Goal: Transaction & Acquisition: Purchase product/service

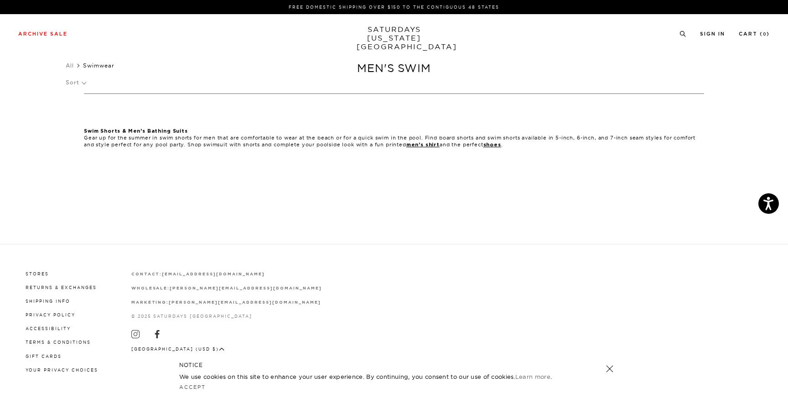
click at [607, 366] on link at bounding box center [609, 368] width 13 height 13
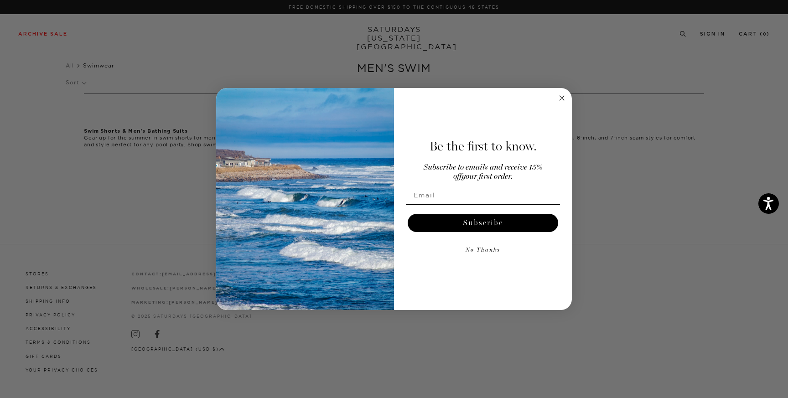
click at [562, 96] on circle "Close dialog" at bounding box center [562, 98] width 10 height 10
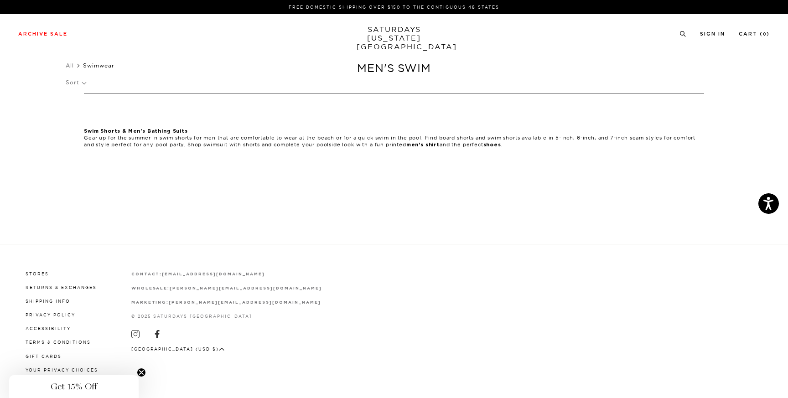
click at [402, 31] on link "SATURDAYS NEW YORK CITY" at bounding box center [394, 38] width 75 height 26
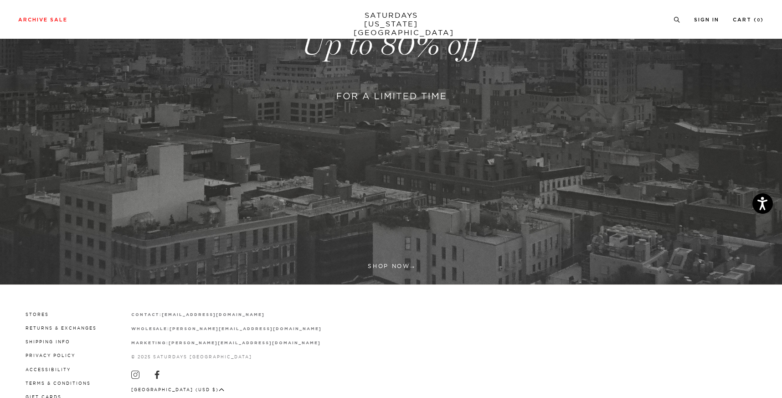
scroll to position [290, 0]
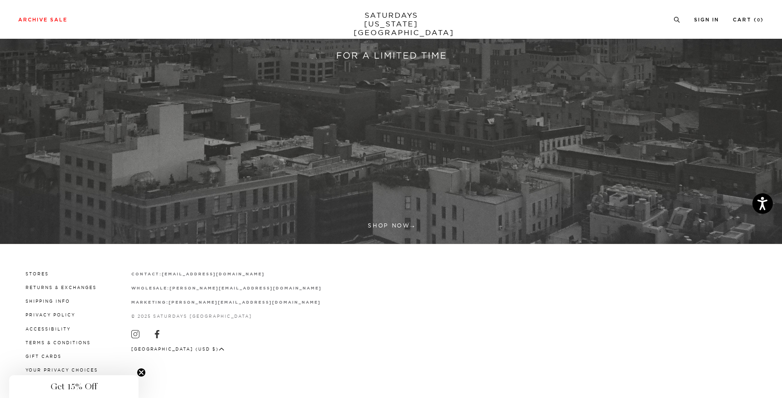
click at [393, 221] on link at bounding box center [391, 4] width 782 height 479
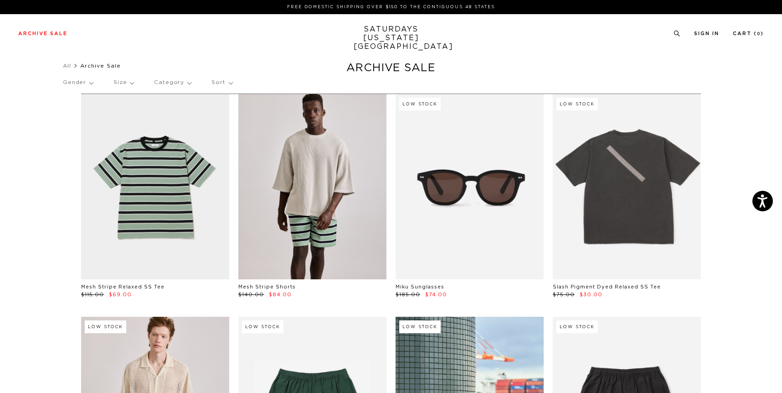
click at [298, 227] on link at bounding box center [312, 186] width 148 height 185
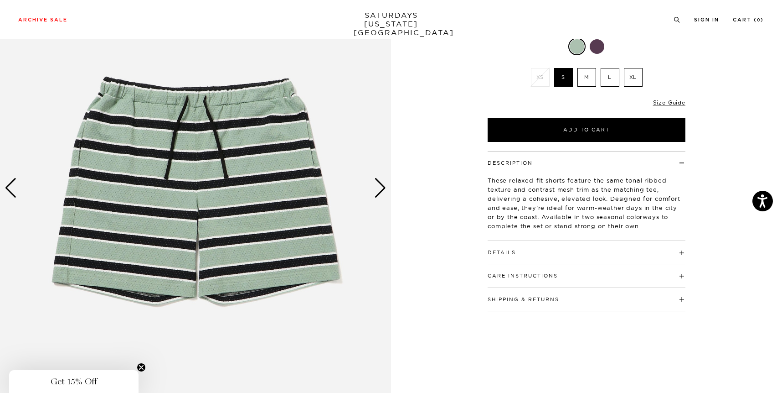
scroll to position [83, 0]
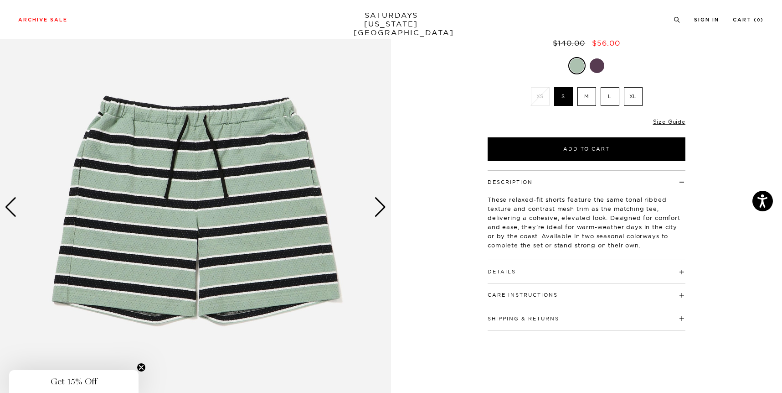
click at [378, 199] on div "Next slide" at bounding box center [380, 207] width 12 height 20
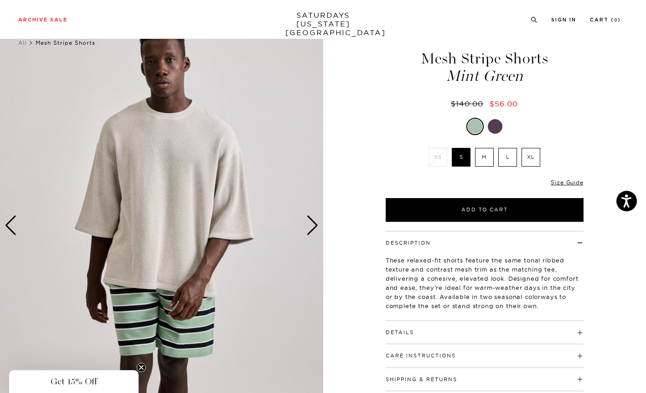
scroll to position [29, 0]
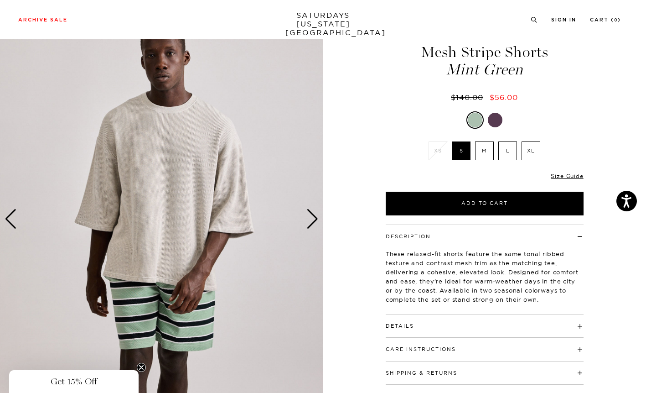
click at [304, 17] on link "SATURDAYS NEW YORK CITY" at bounding box center [322, 24] width 75 height 26
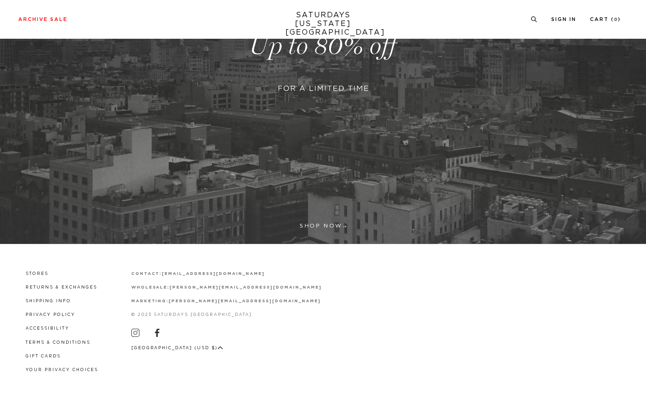
scroll to position [206, 0]
click at [331, 223] on link at bounding box center [323, 46] width 646 height 396
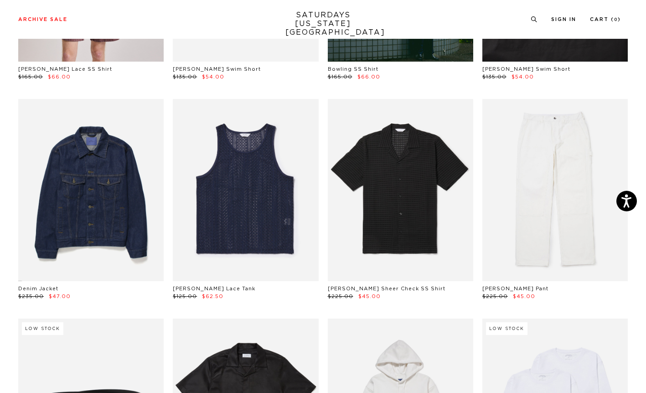
scroll to position [435, 0]
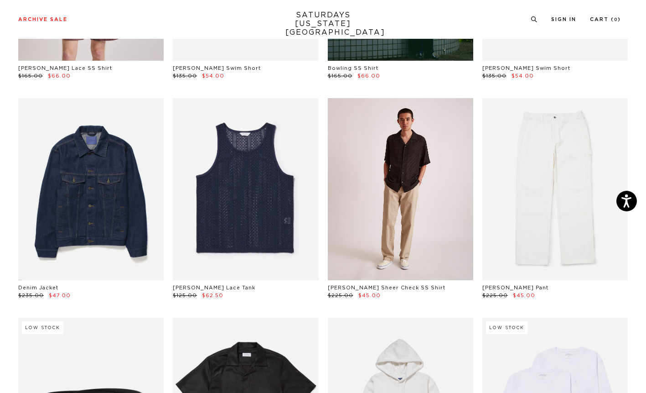
click at [440, 231] on link at bounding box center [400, 189] width 145 height 182
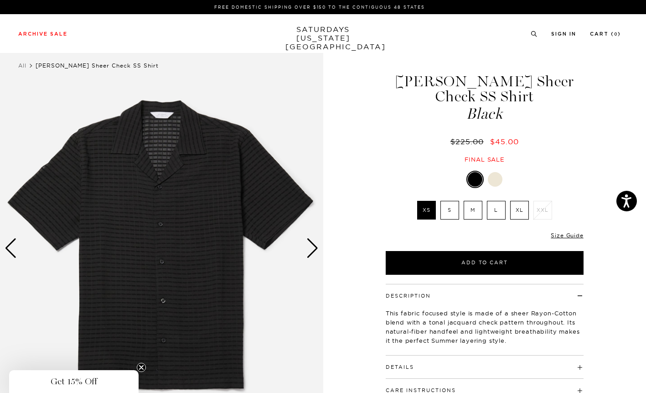
click at [308, 249] on div "Next slide" at bounding box center [312, 248] width 12 height 20
click at [313, 251] on div "Next slide" at bounding box center [312, 248] width 12 height 20
click at [26, 66] on link "All" at bounding box center [22, 65] width 8 height 7
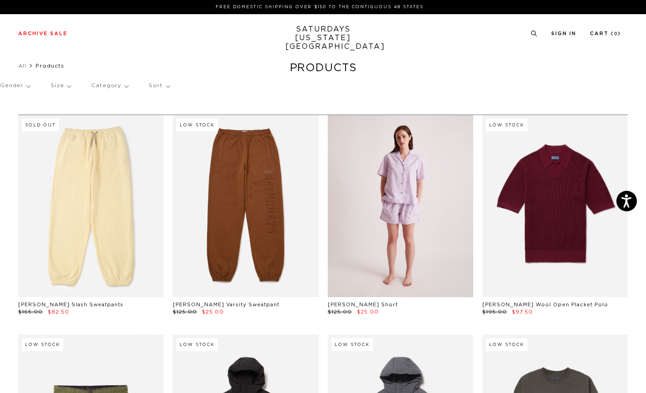
click at [399, 209] on link at bounding box center [400, 206] width 145 height 182
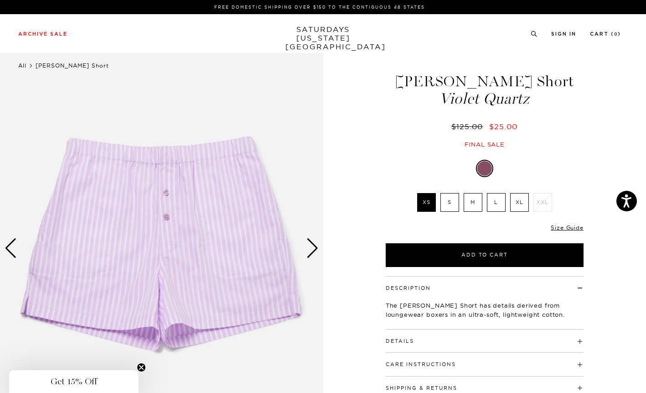
click at [21, 66] on link "All" at bounding box center [22, 65] width 8 height 7
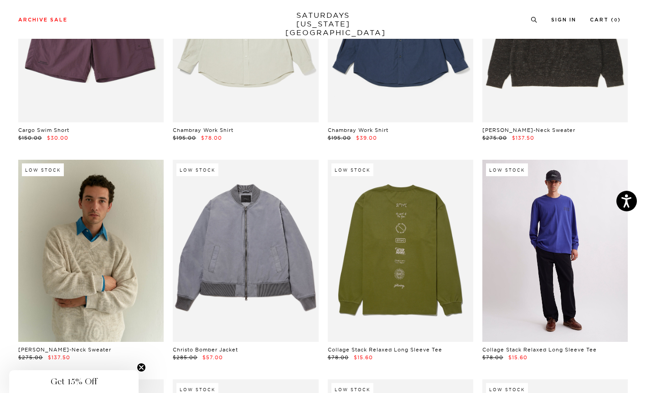
scroll to position [3289, 0]
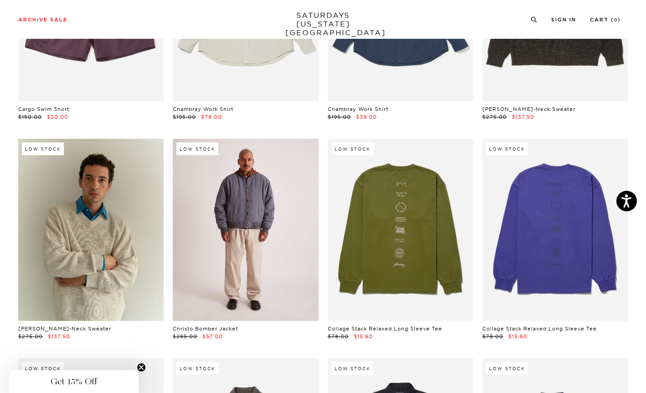
click at [268, 219] on link at bounding box center [245, 230] width 145 height 182
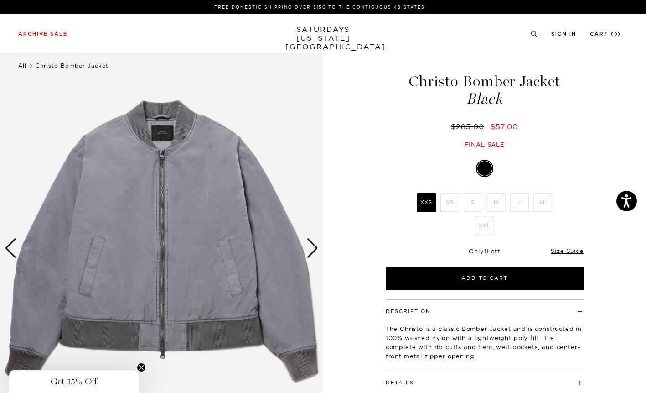
click at [22, 66] on link "All" at bounding box center [22, 65] width 8 height 7
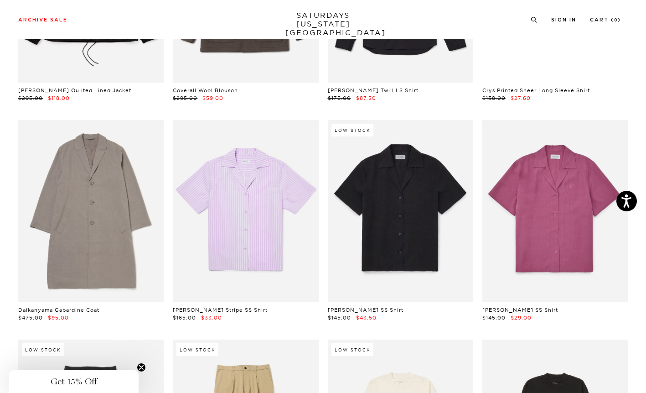
scroll to position [3753, 0]
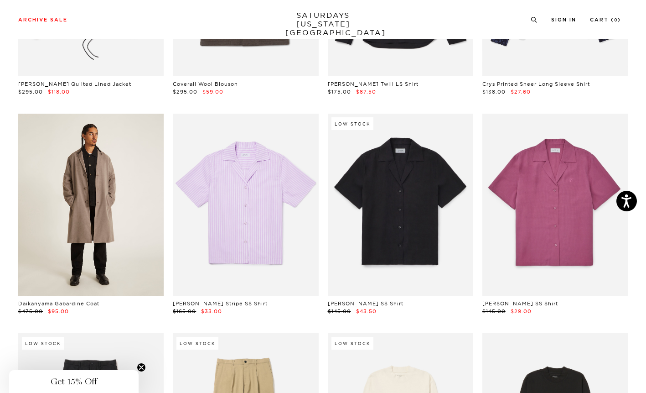
click at [94, 150] on link at bounding box center [90, 205] width 145 height 182
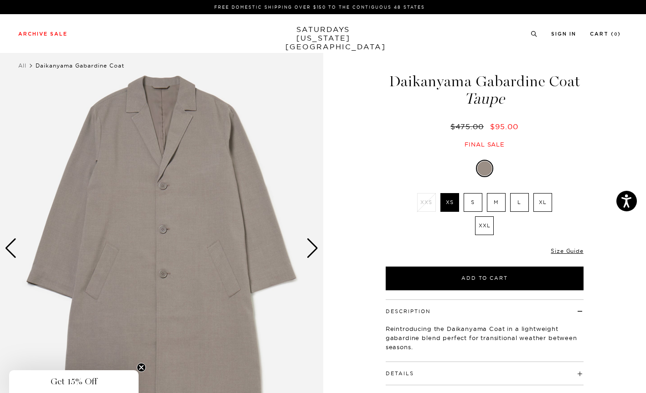
click at [315, 253] on div "Next slide" at bounding box center [312, 248] width 12 height 20
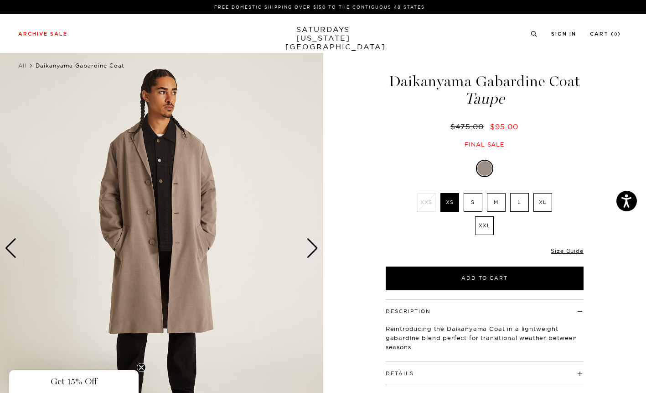
click at [312, 250] on div "Next slide" at bounding box center [312, 248] width 12 height 20
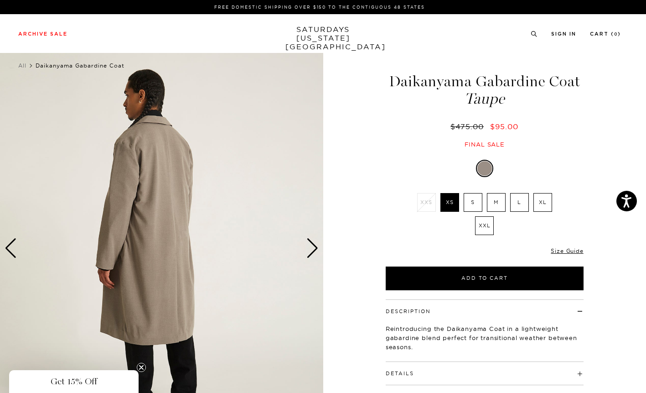
click at [312, 250] on div "Next slide" at bounding box center [312, 248] width 12 height 20
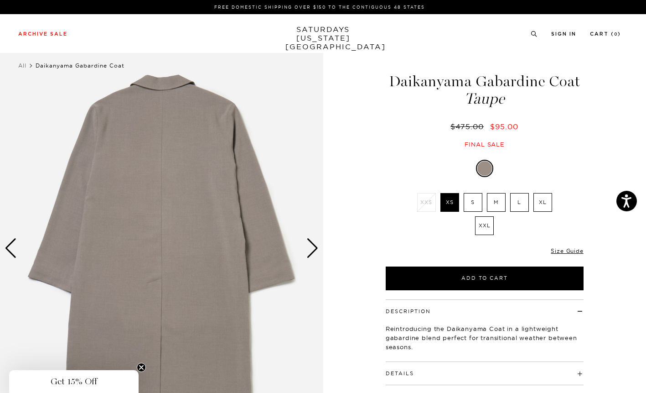
click at [312, 250] on div "Next slide" at bounding box center [312, 248] width 12 height 20
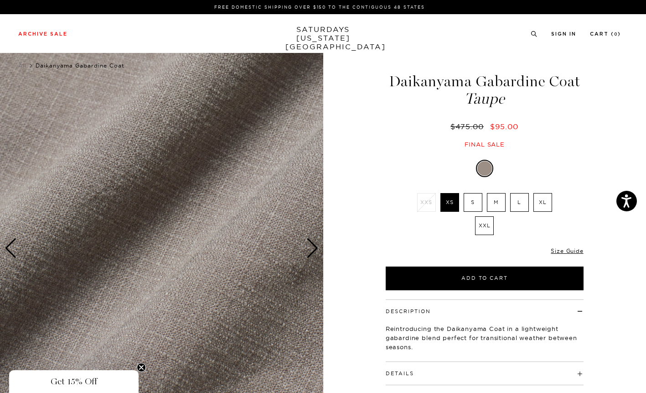
click at [312, 250] on div "Next slide" at bounding box center [312, 248] width 12 height 20
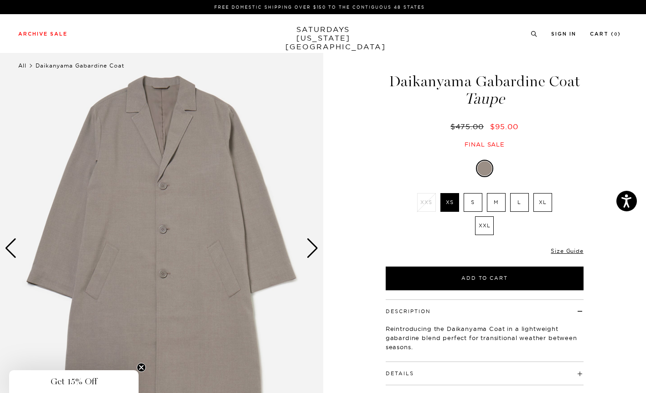
click at [24, 68] on link "All" at bounding box center [22, 65] width 8 height 7
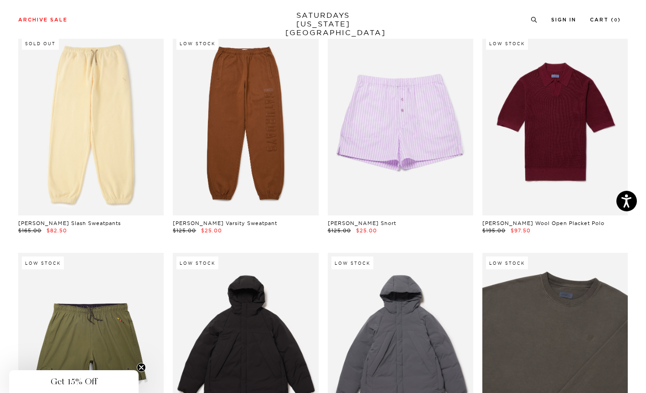
scroll to position [0, 5]
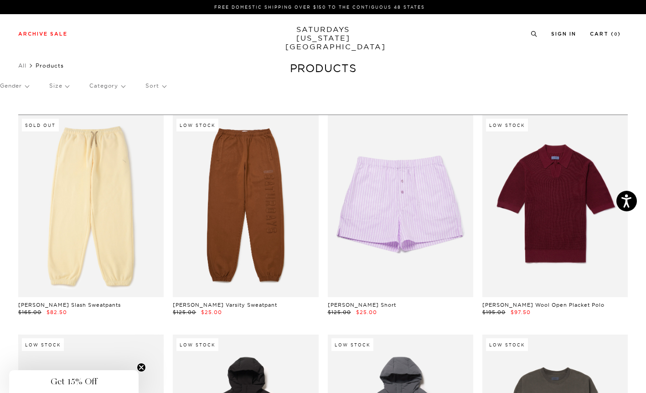
click at [104, 87] on p "Category" at bounding box center [107, 85] width 36 height 21
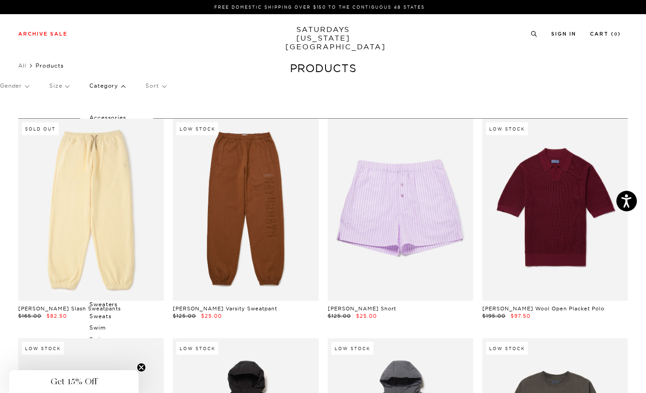
click at [90, 329] on p "Swim" at bounding box center [116, 327] width 55 height 12
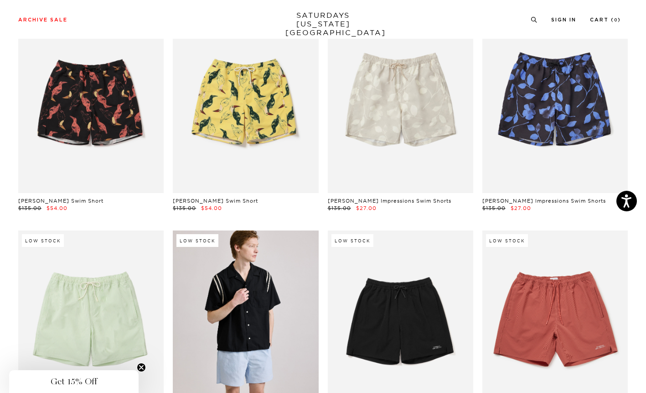
scroll to position [569, 0]
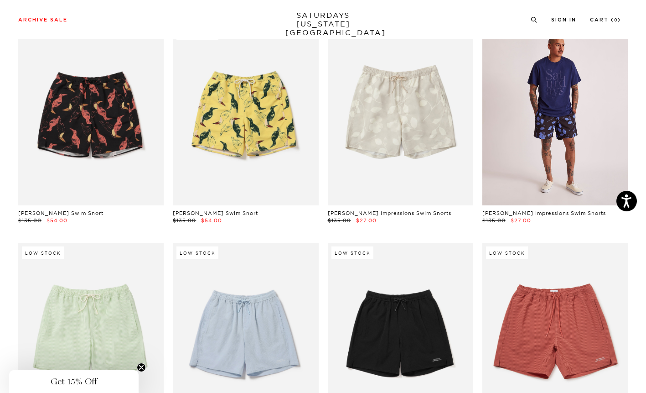
click at [549, 138] on link at bounding box center [554, 114] width 145 height 182
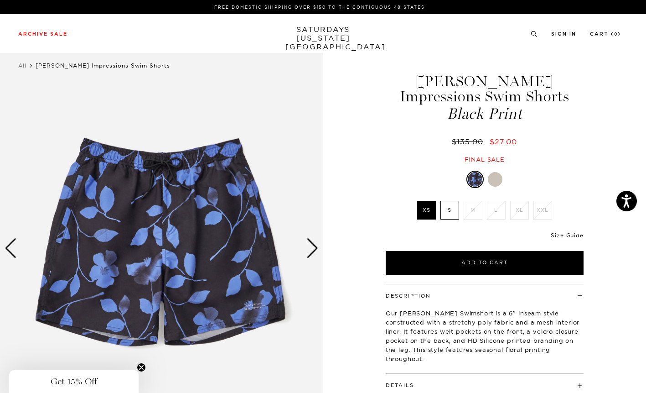
click at [499, 179] on div at bounding box center [495, 179] width 15 height 15
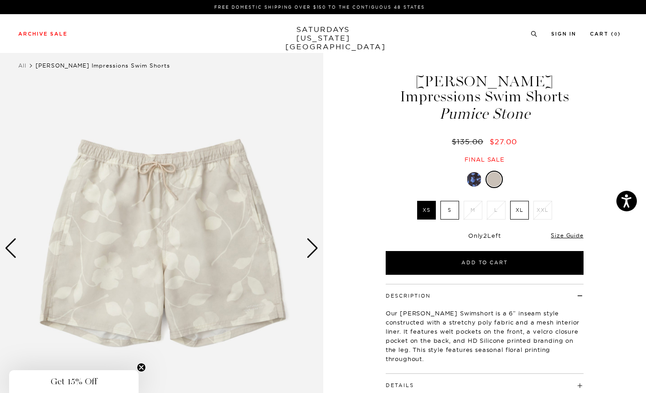
click at [478, 181] on div at bounding box center [474, 179] width 15 height 15
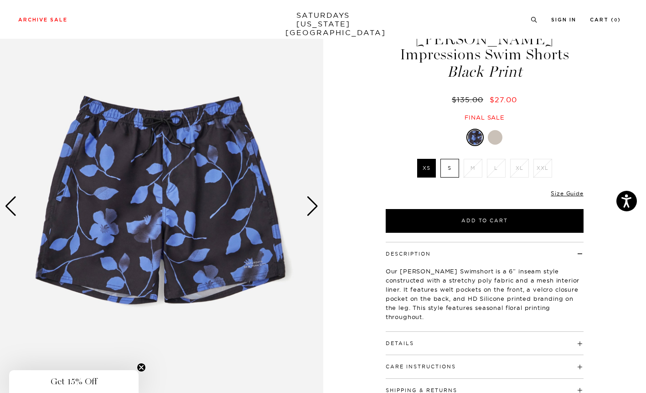
scroll to position [50, 0]
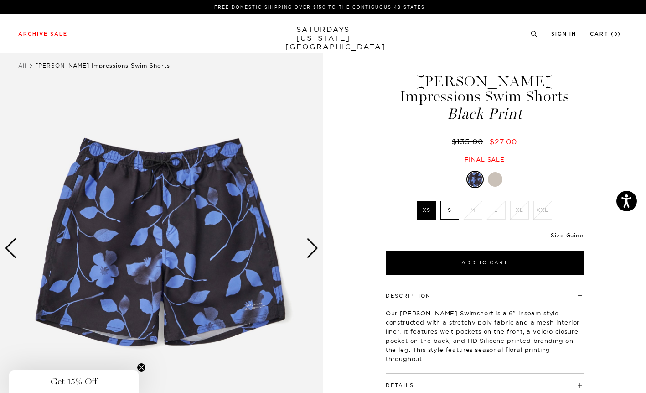
click at [300, 37] on link "SATURDAYS NEW YORK CITY" at bounding box center [322, 38] width 75 height 26
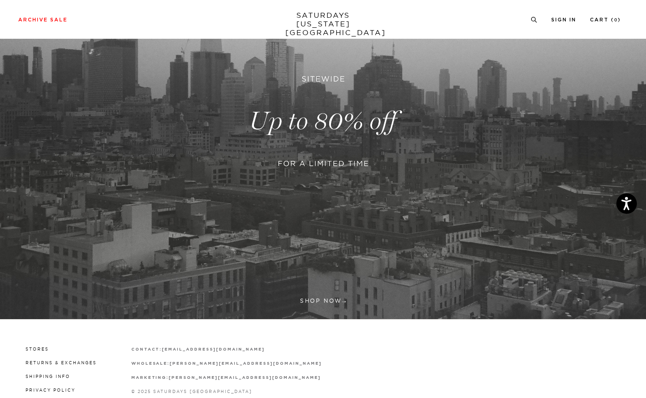
scroll to position [158, 0]
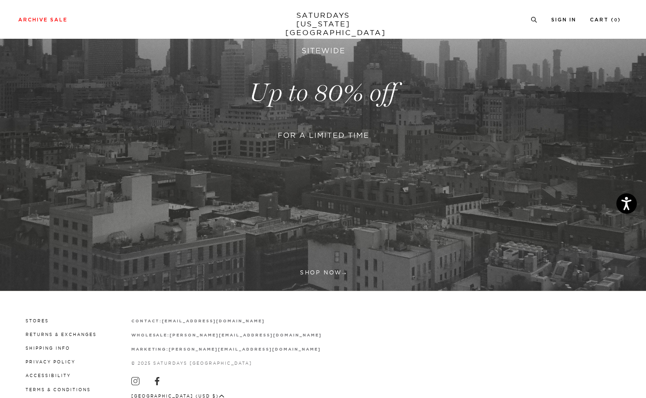
click at [318, 270] on link at bounding box center [323, 93] width 646 height 396
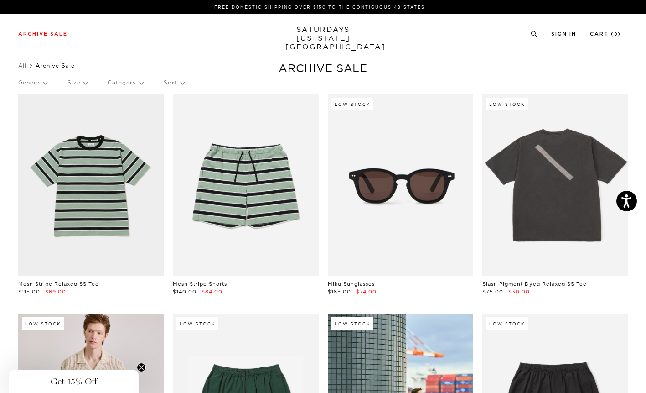
click at [125, 83] on p "Category" at bounding box center [126, 82] width 36 height 21
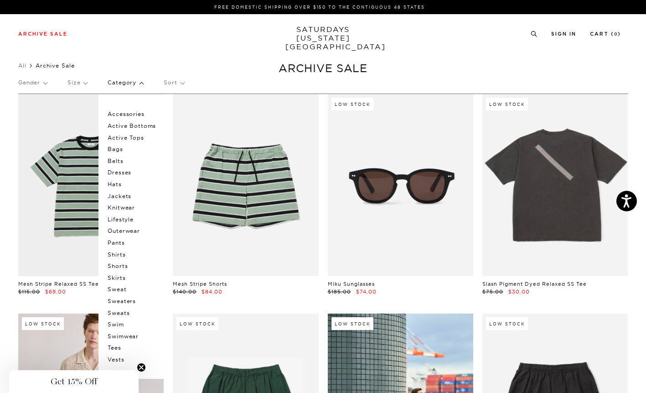
click at [116, 321] on p "Swim" at bounding box center [135, 324] width 55 height 12
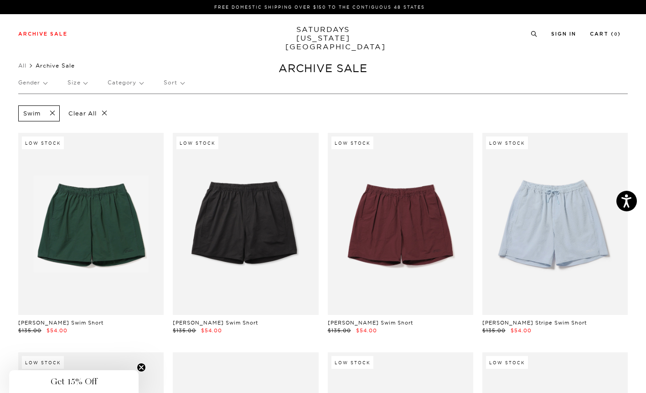
click at [78, 83] on p "Size" at bounding box center [77, 82] width 20 height 21
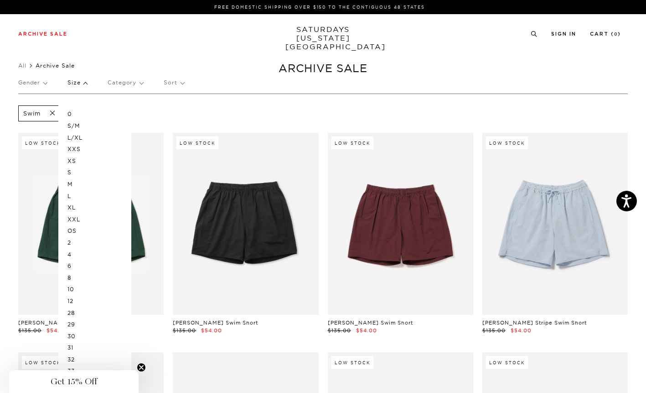
click at [72, 184] on p "M" at bounding box center [94, 184] width 55 height 12
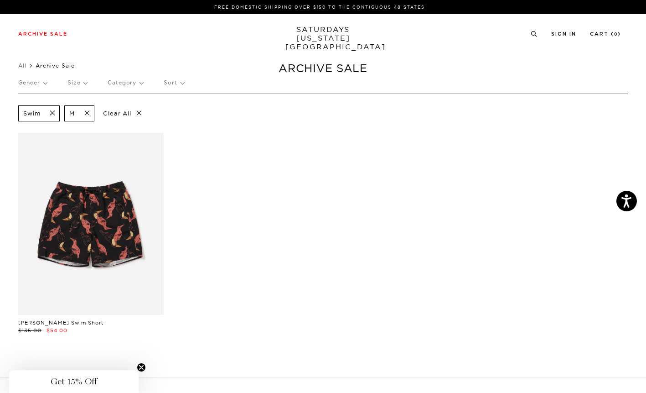
click at [76, 83] on p "Size" at bounding box center [77, 82] width 20 height 21
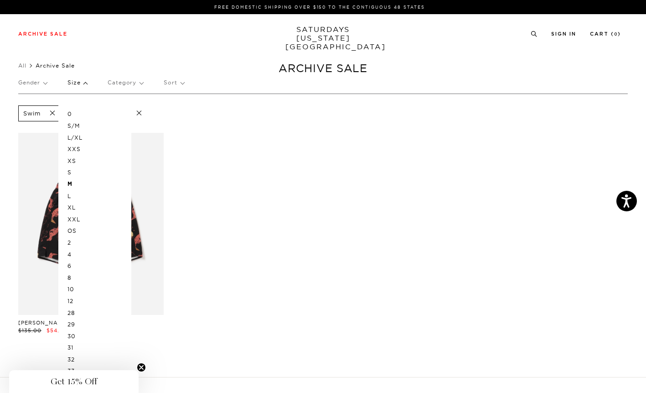
click at [70, 194] on p "L" at bounding box center [94, 196] width 55 height 12
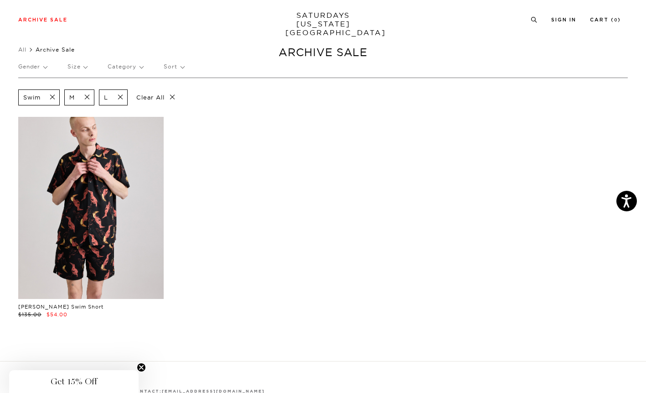
scroll to position [34, 0]
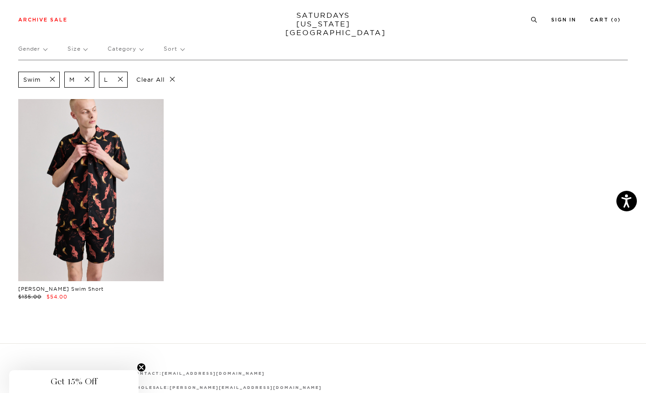
click at [93, 218] on link at bounding box center [90, 190] width 145 height 182
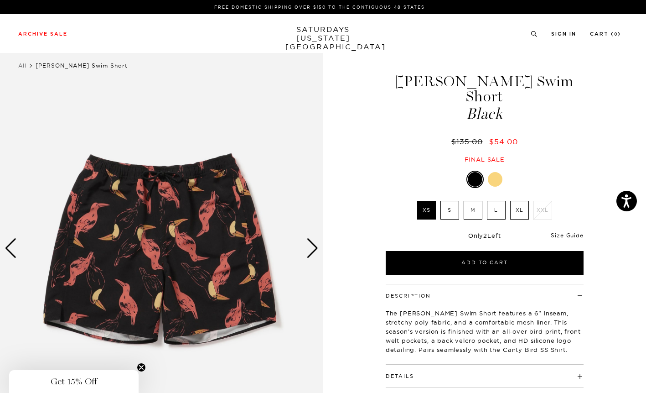
click at [495, 172] on div at bounding box center [495, 179] width 15 height 15
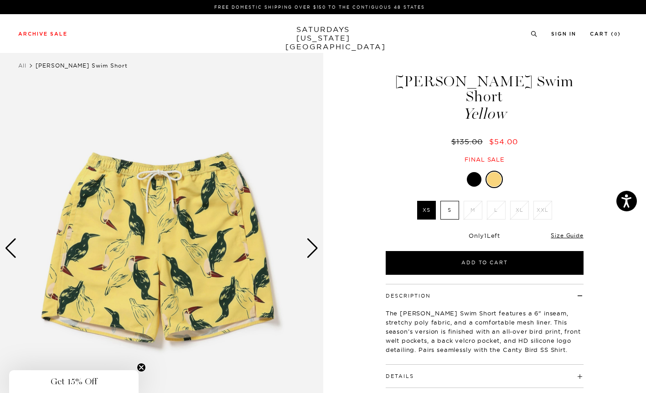
click at [474, 172] on div at bounding box center [474, 179] width 15 height 15
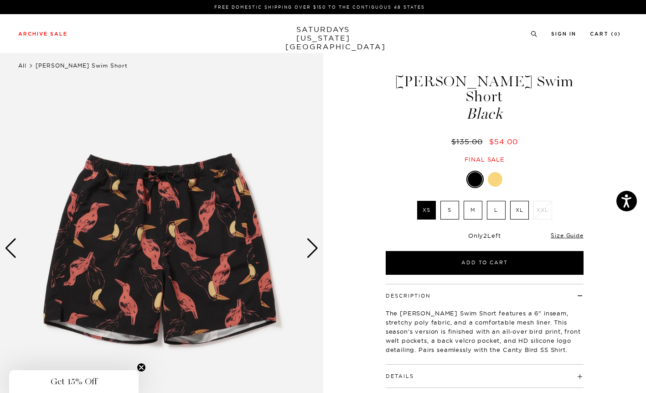
click at [20, 66] on link "All" at bounding box center [22, 65] width 8 height 7
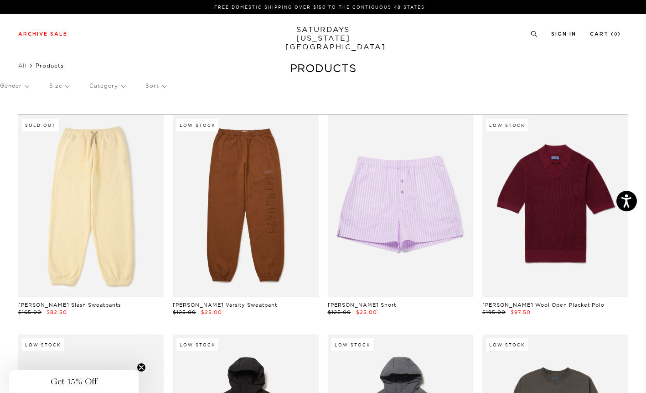
click at [93, 85] on p "Category" at bounding box center [107, 85] width 36 height 21
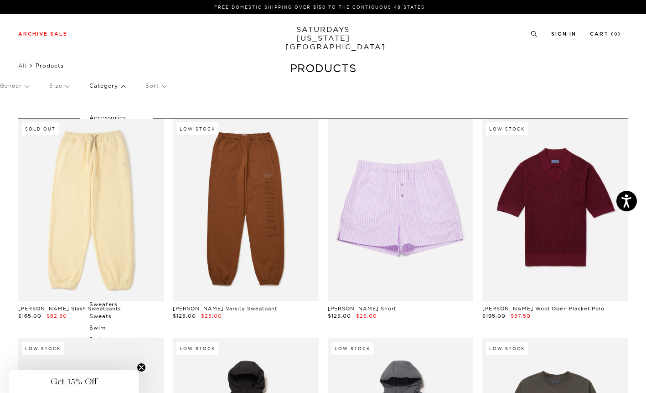
click at [96, 326] on p "Swim" at bounding box center [116, 327] width 55 height 12
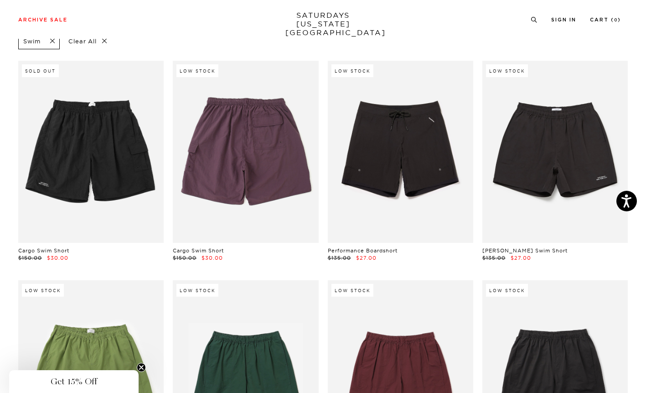
scroll to position [92, 0]
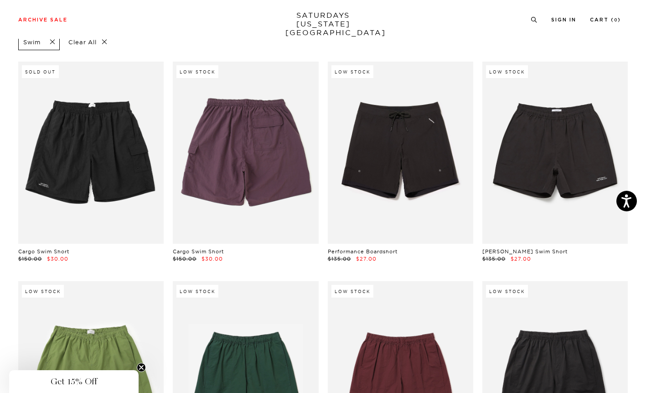
click at [222, 145] on link at bounding box center [245, 153] width 145 height 182
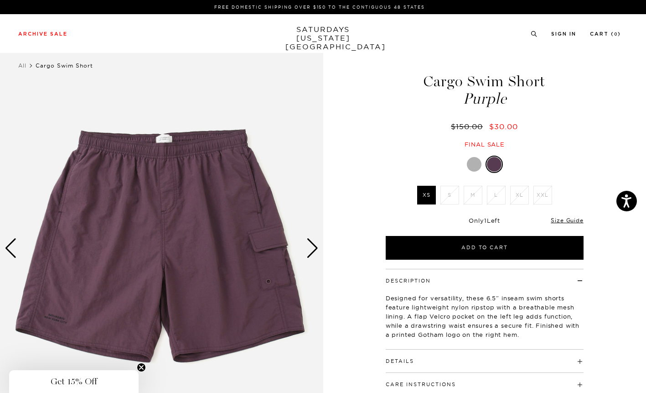
click at [471, 164] on div at bounding box center [474, 164] width 15 height 15
